Goal: Task Accomplishment & Management: Manage account settings

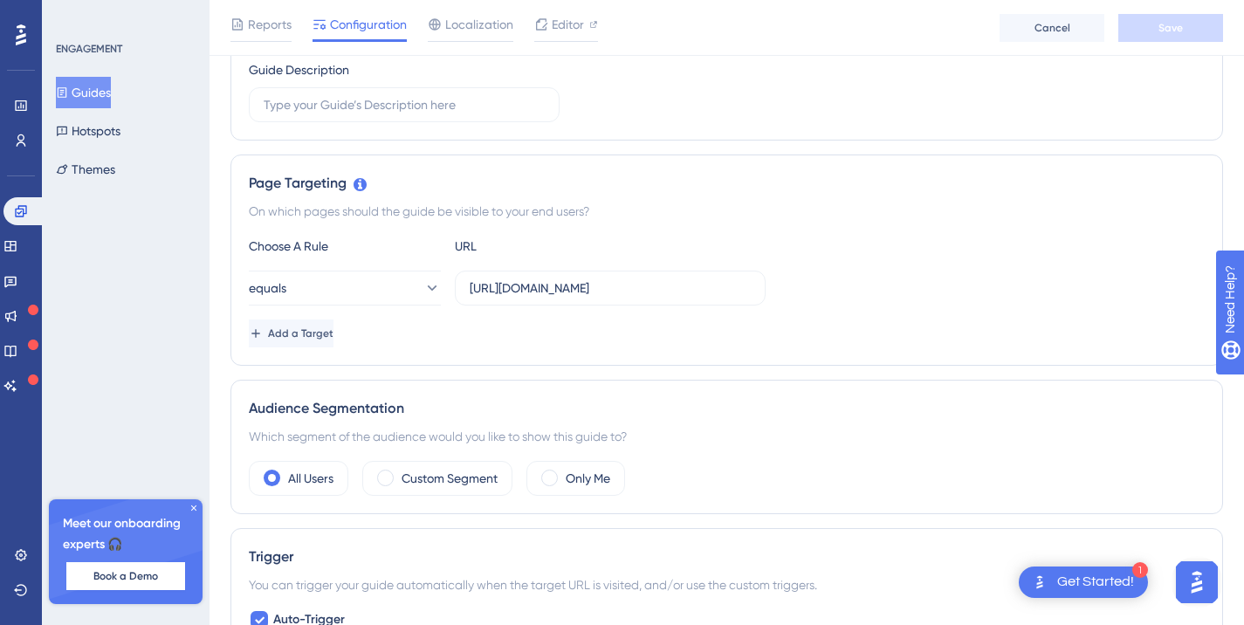
scroll to position [349, 0]
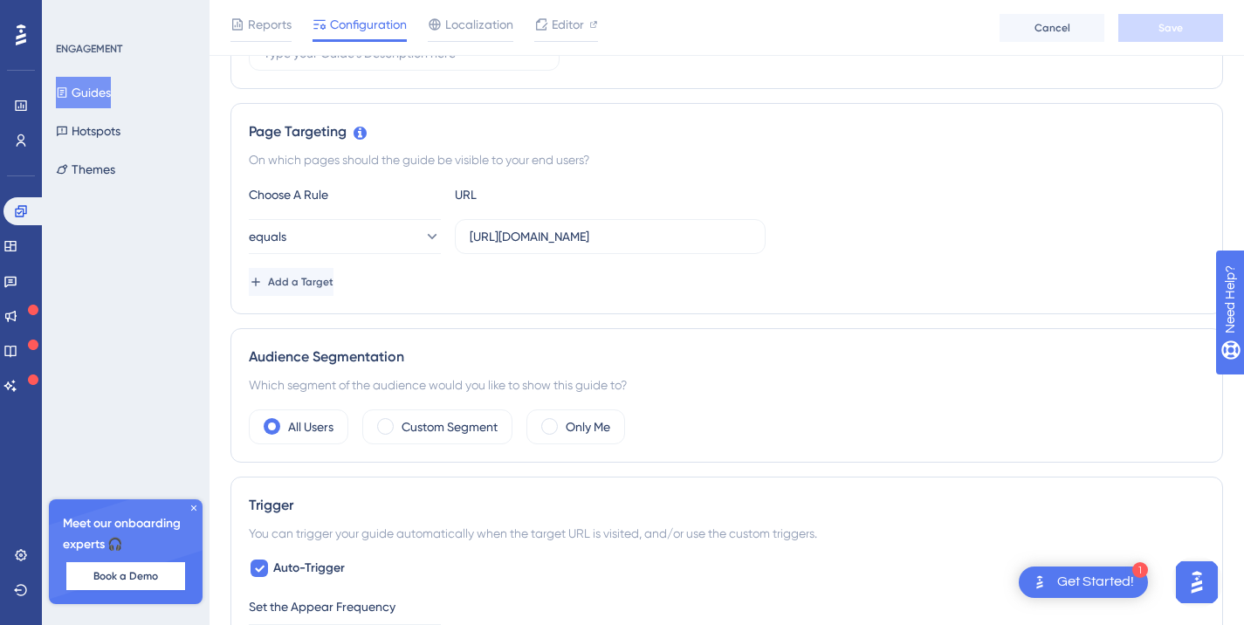
click at [100, 92] on button "Guides" at bounding box center [83, 92] width 55 height 31
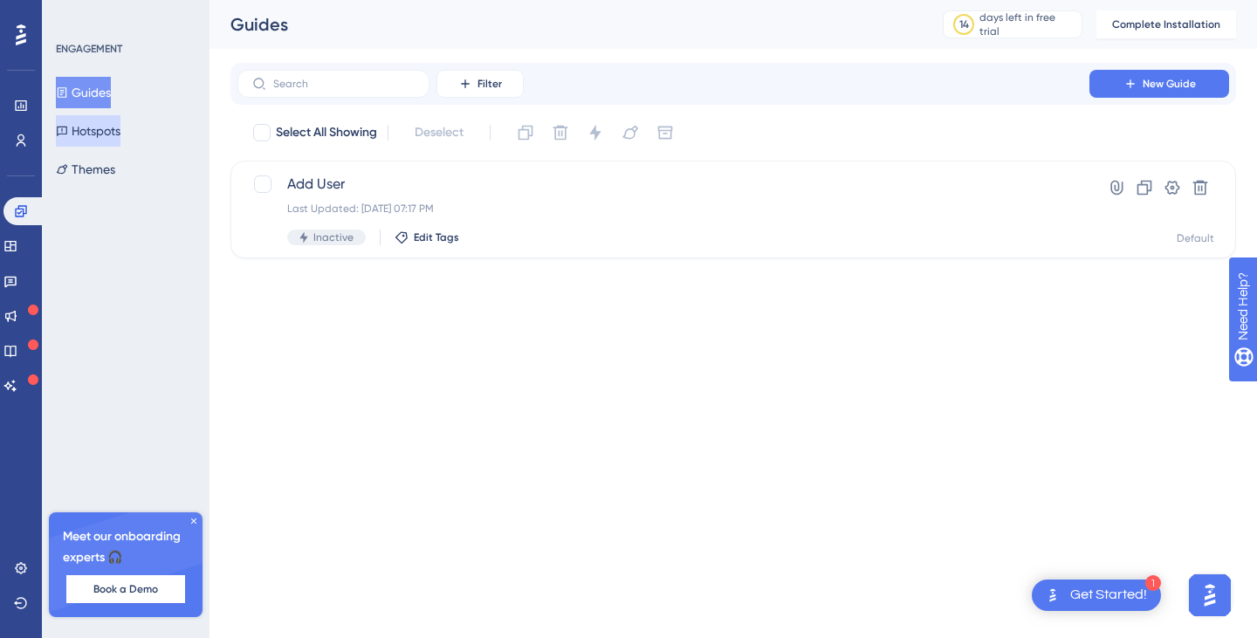
click at [120, 127] on button "Hotspots" at bounding box center [88, 130] width 65 height 31
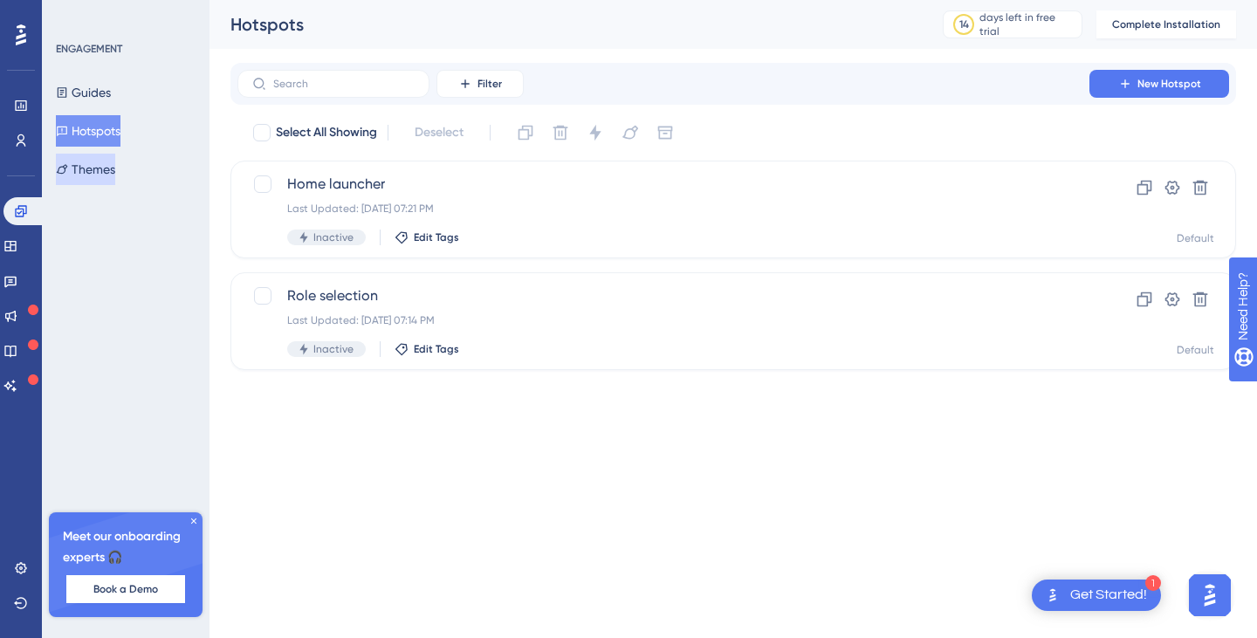
click at [109, 166] on button "Themes" at bounding box center [85, 169] width 59 height 31
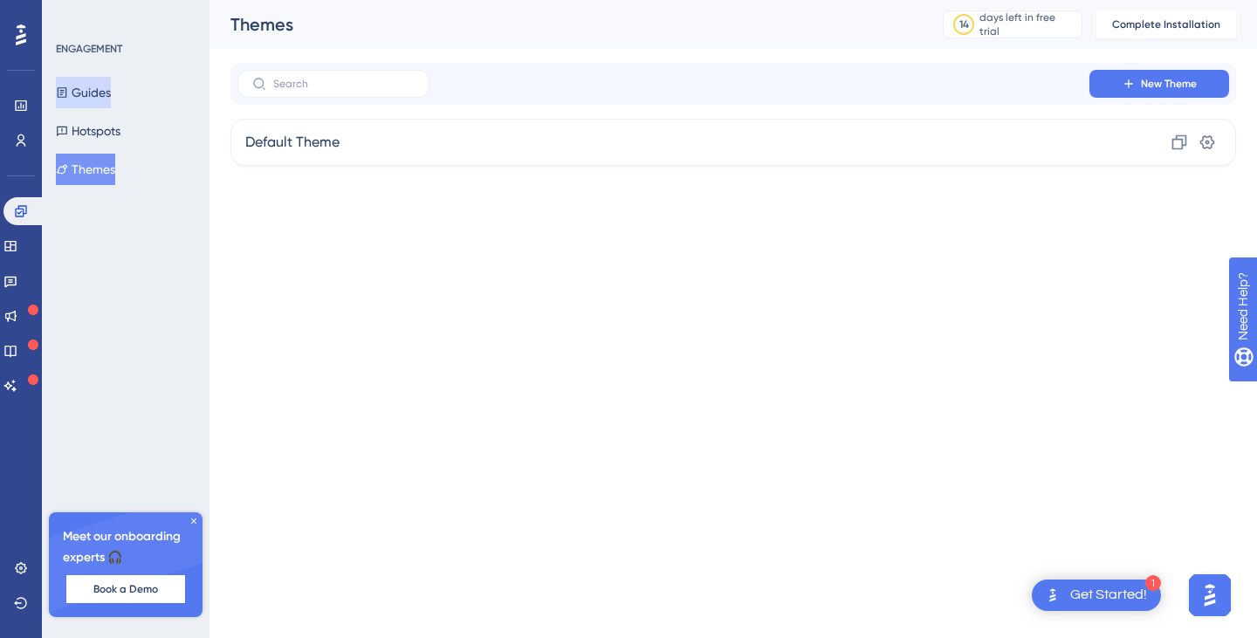
click at [93, 79] on button "Guides" at bounding box center [83, 92] width 55 height 31
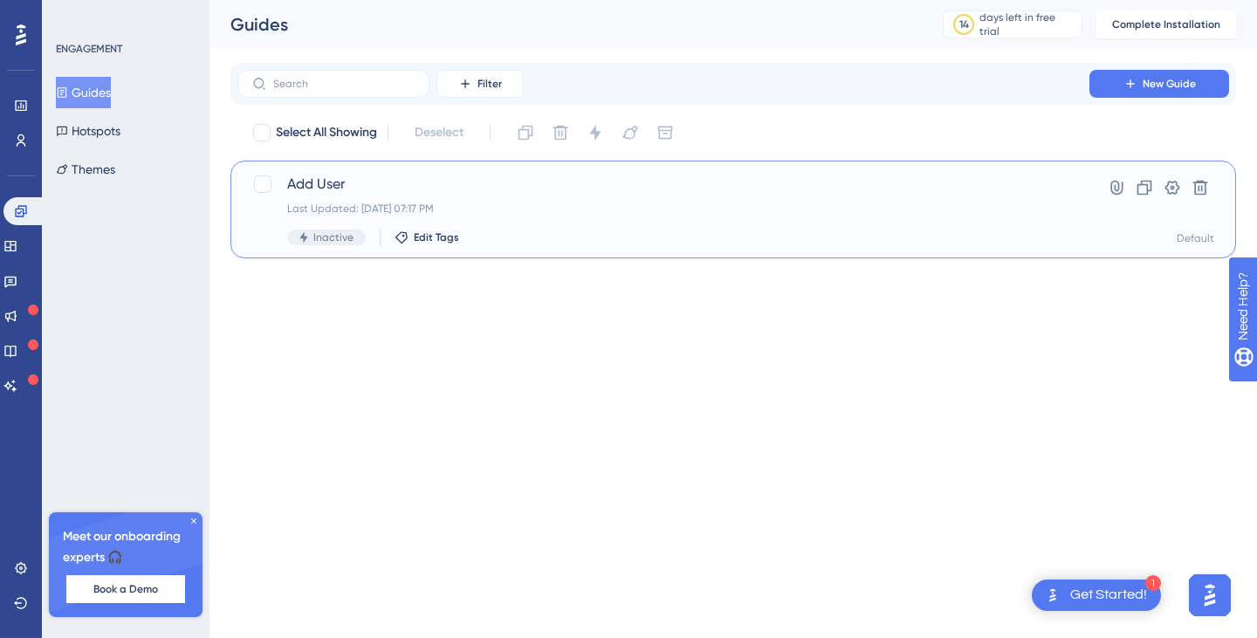
click at [1175, 206] on div "Hyperlink Clone Settings Delete Default" at bounding box center [1158, 210] width 112 height 72
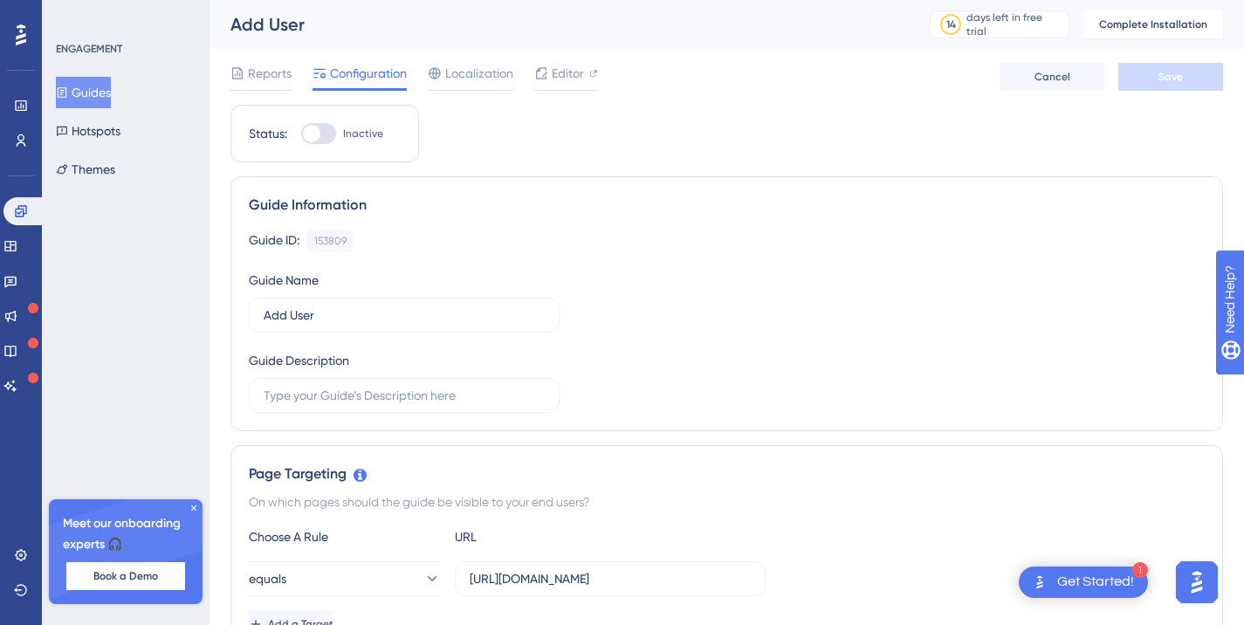
click at [319, 136] on div at bounding box center [311, 133] width 17 height 17
click at [301, 134] on input "Inactive" at bounding box center [300, 134] width 1 height 1
checkbox input "false"
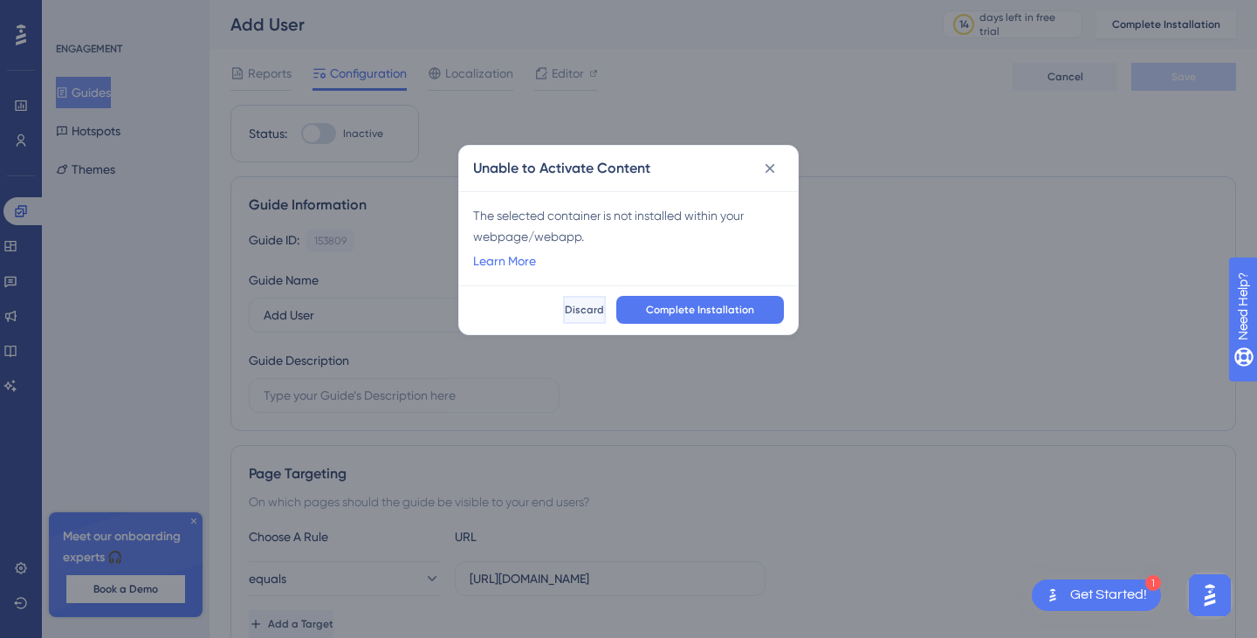
click at [565, 310] on span "Discard" at bounding box center [584, 310] width 39 height 14
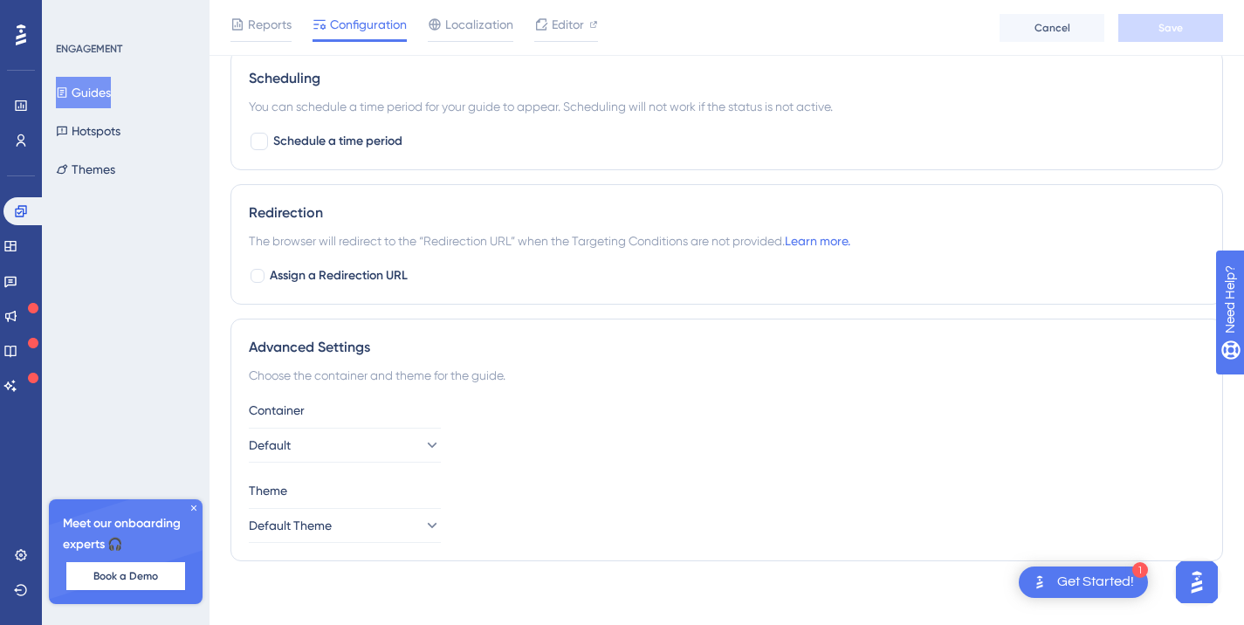
scroll to position [1115, 0]
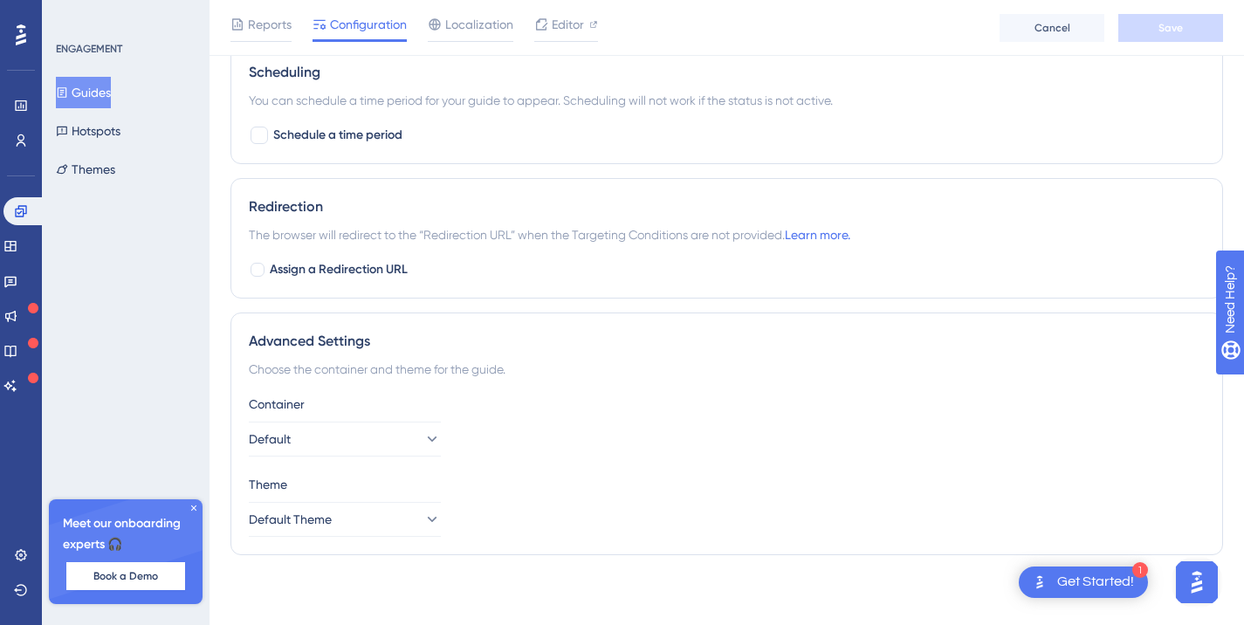
click at [476, 241] on span "The browser will redirect to the “Redirection URL” when the Targeting Condition…" at bounding box center [549, 234] width 601 height 21
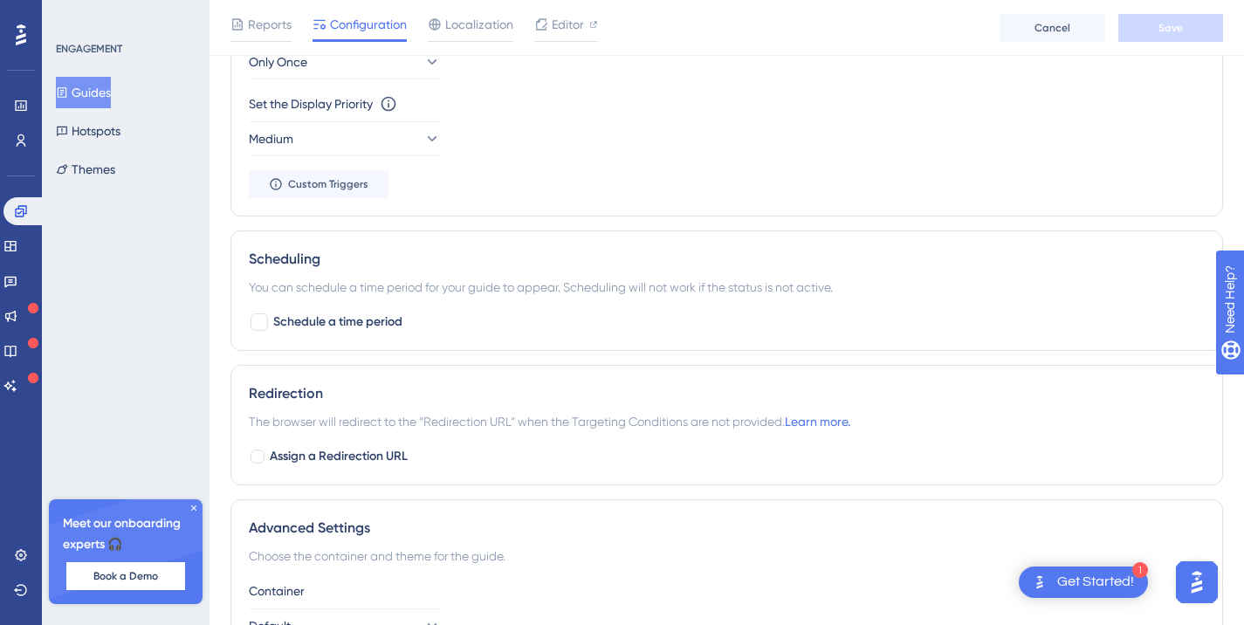
scroll to position [532, 0]
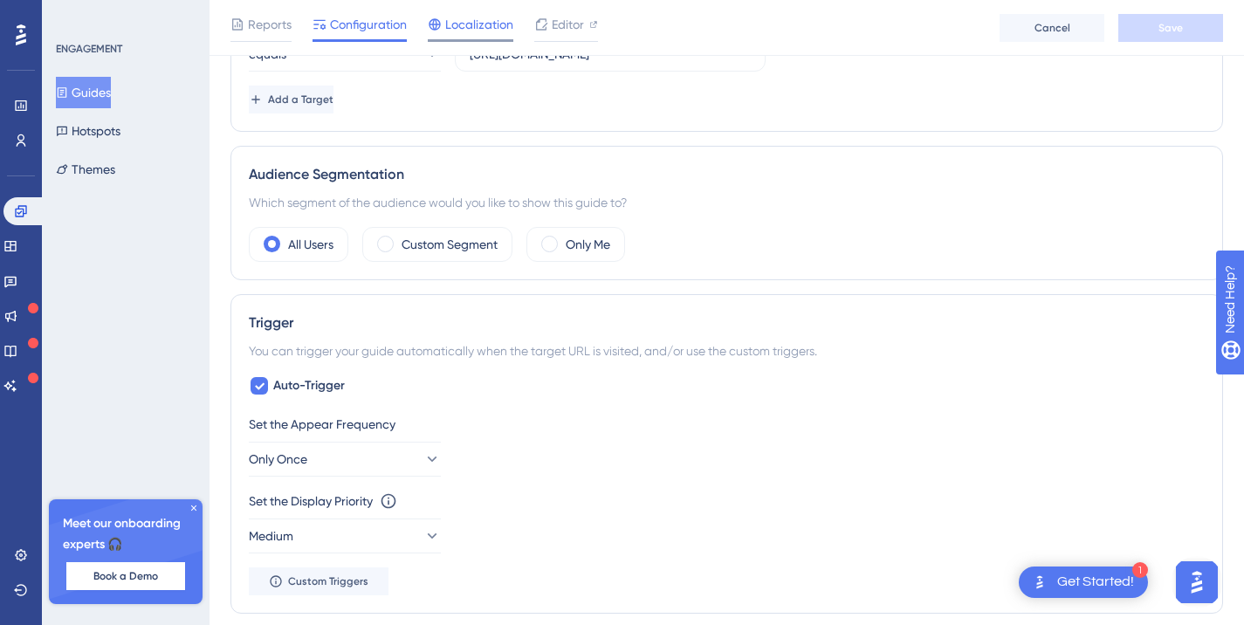
click at [491, 21] on span "Localization" at bounding box center [479, 24] width 68 height 21
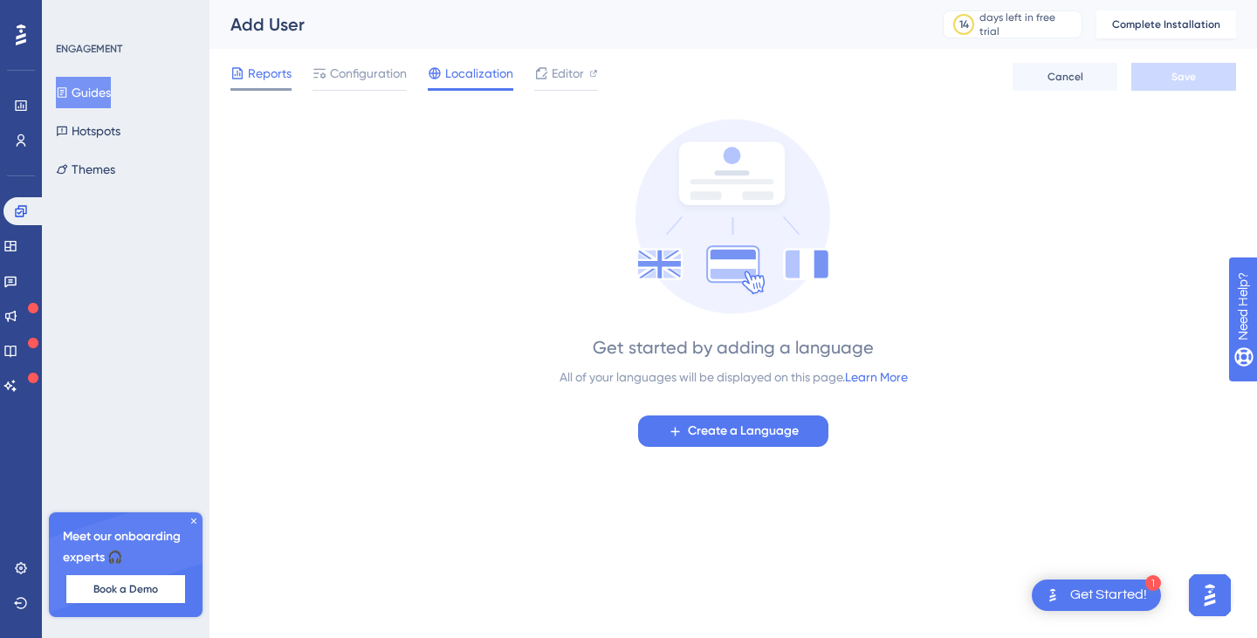
click at [279, 64] on span "Reports" at bounding box center [270, 73] width 44 height 21
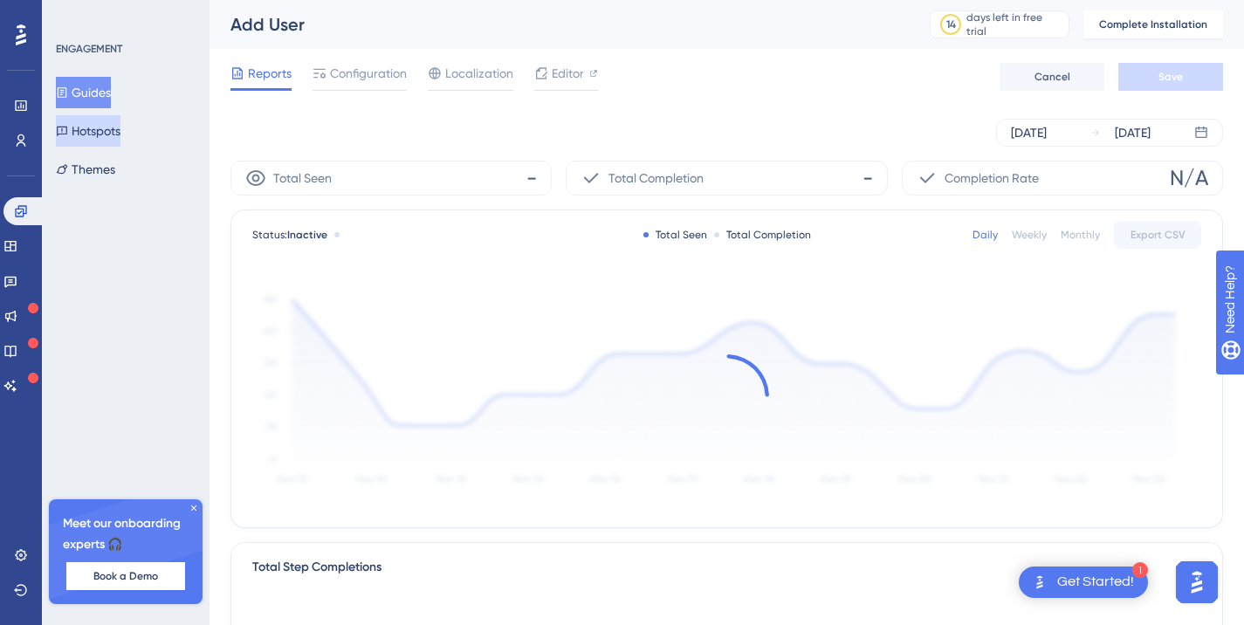
click at [118, 132] on button "Hotspots" at bounding box center [88, 130] width 65 height 31
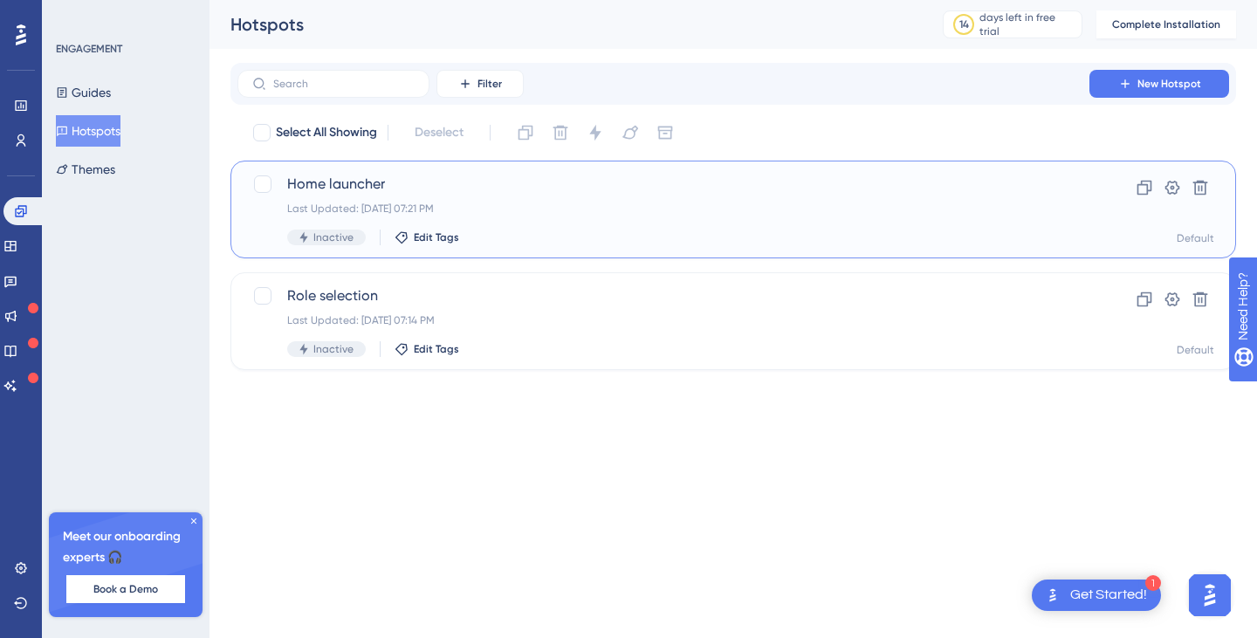
click at [387, 180] on span "Home launcher" at bounding box center [663, 184] width 752 height 21
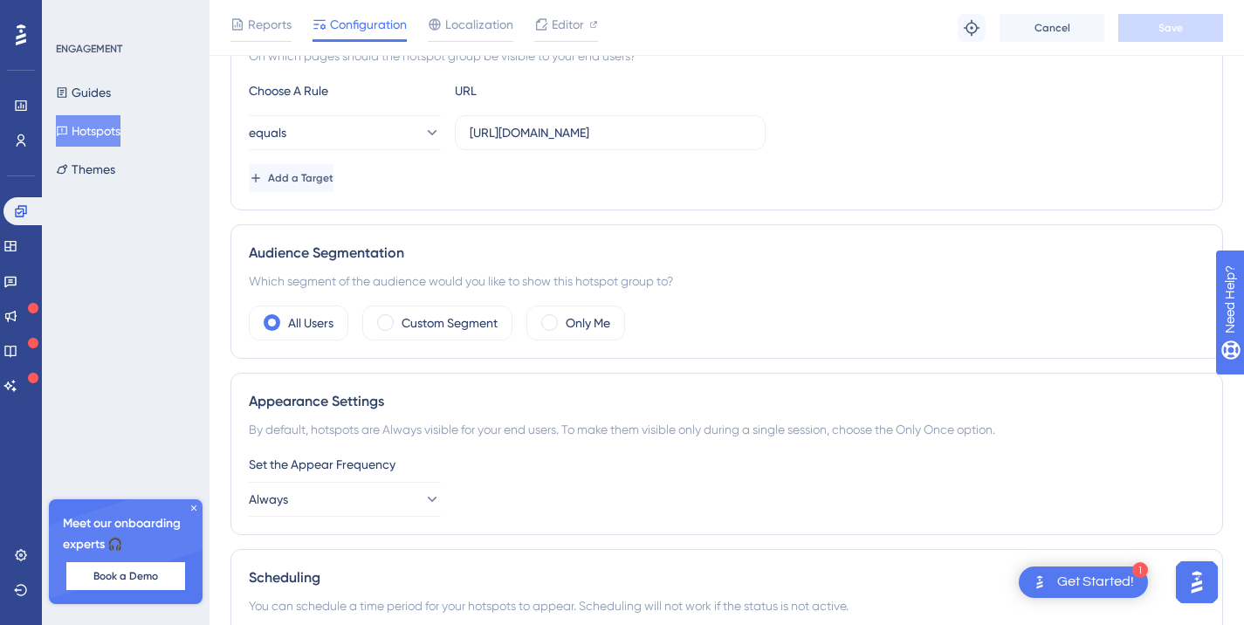
scroll to position [716, 0]
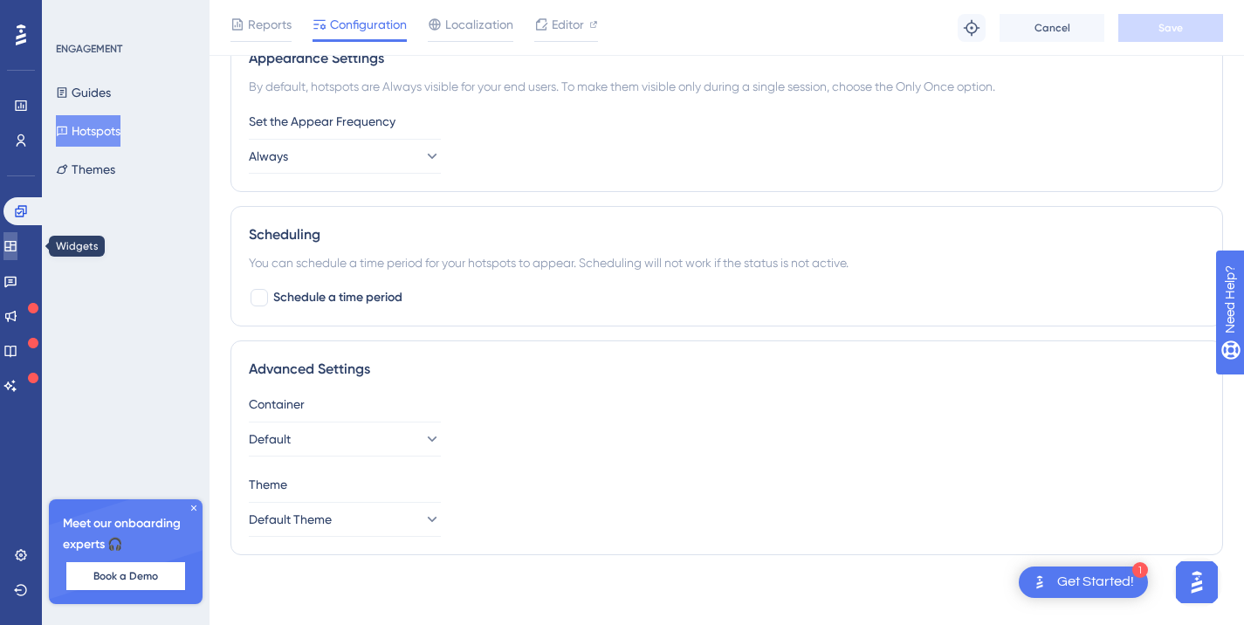
click at [17, 258] on link at bounding box center [10, 246] width 14 height 28
